Goal: Information Seeking & Learning: Learn about a topic

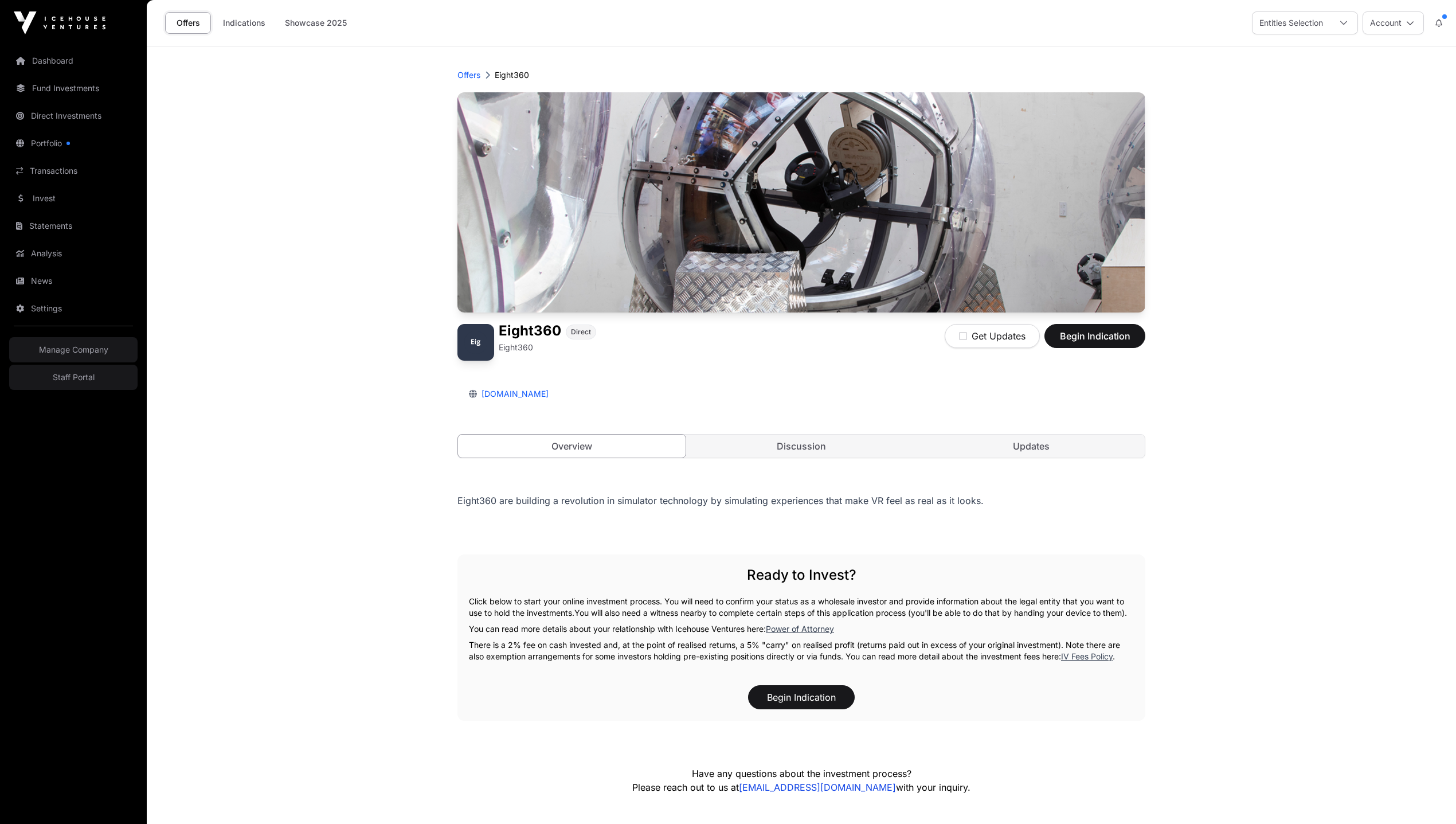
click at [718, 495] on div "Eight360 are building a revolution in simulator technology by simulating experi…" at bounding box center [801, 500] width 688 height 16
copy div "Eight360 are building a revolution in simulator technology by simulating experi…"
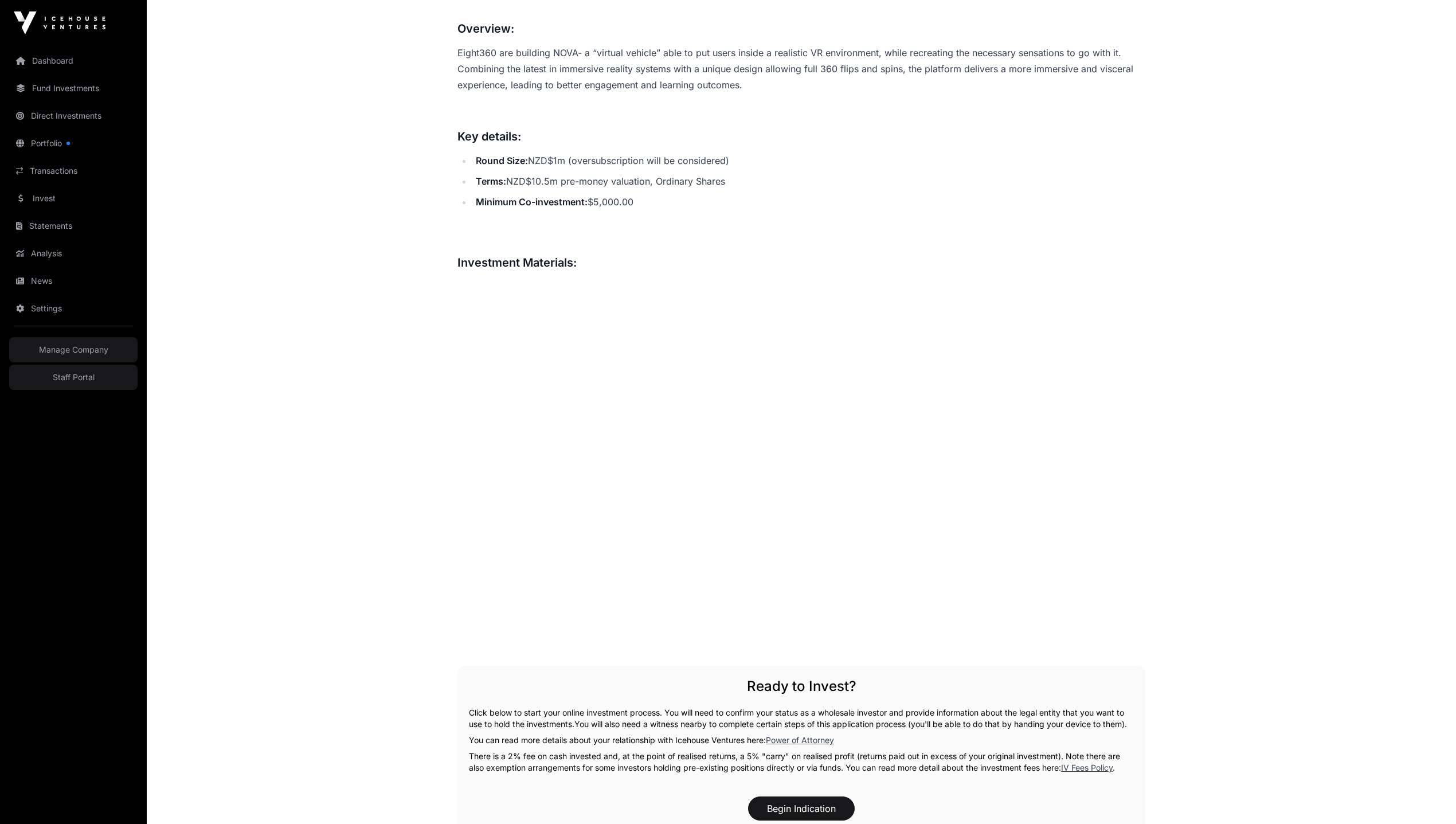
scroll to position [541, 0]
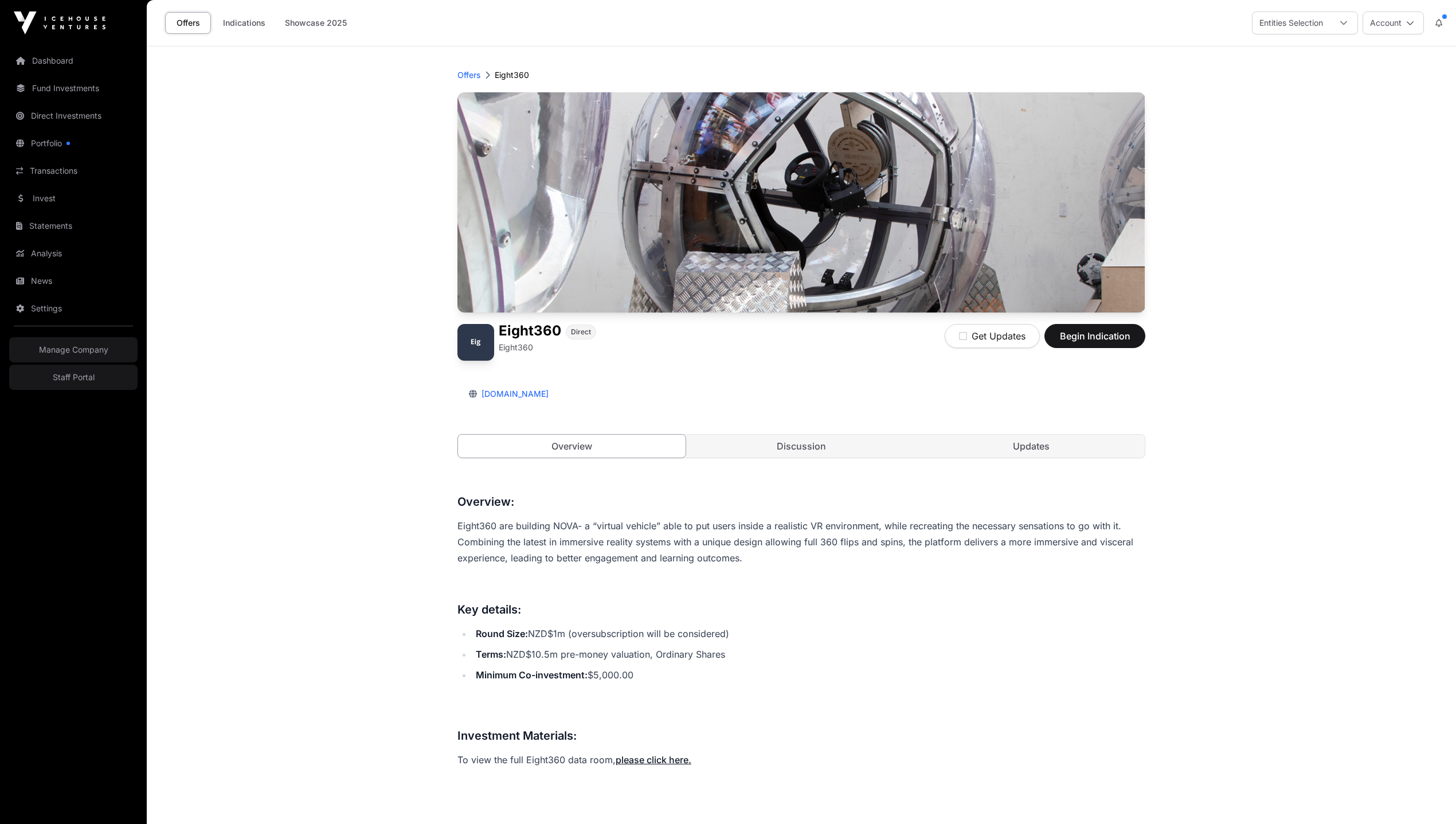
scroll to position [541, 0]
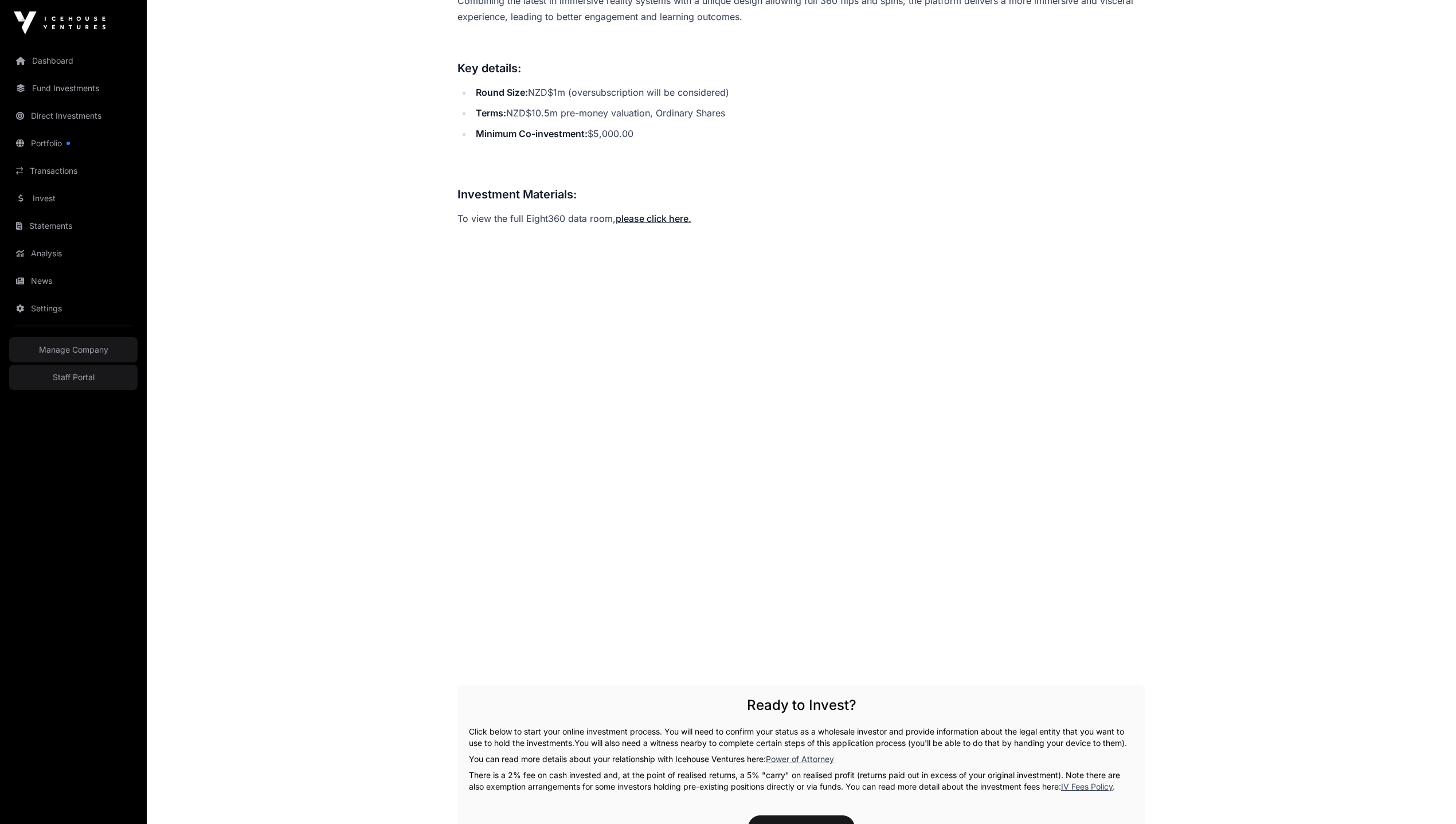
click at [328, 65] on main "Offers Eight360 Eight360 Direct Eight360 Get Updates Begin Indication eight360.…" at bounding box center [801, 347] width 1309 height 1685
